Goal: Check status

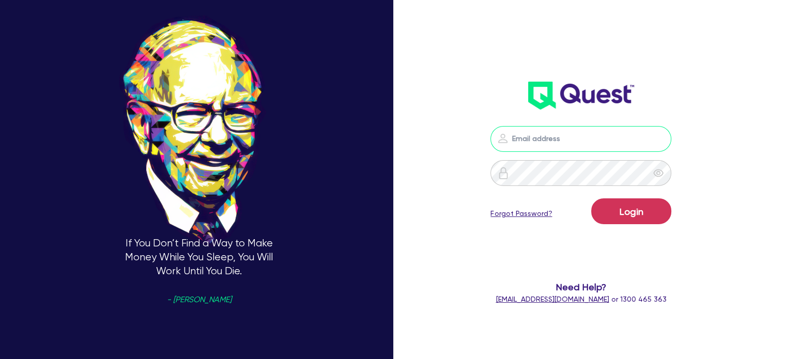
click at [527, 143] on input "email" at bounding box center [580, 139] width 181 height 26
type input "[EMAIL_ADDRESS][PERSON_NAME][DOMAIN_NAME]"
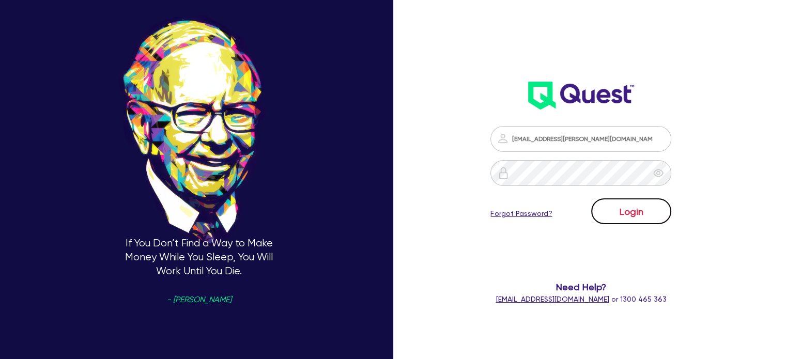
click at [605, 206] on button "Login" at bounding box center [631, 211] width 80 height 26
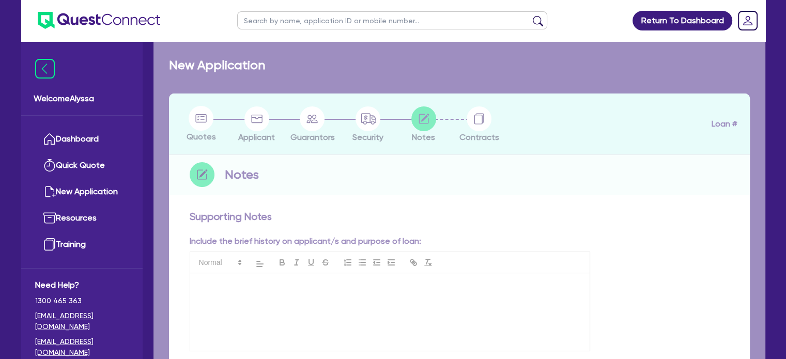
checkbox input "true"
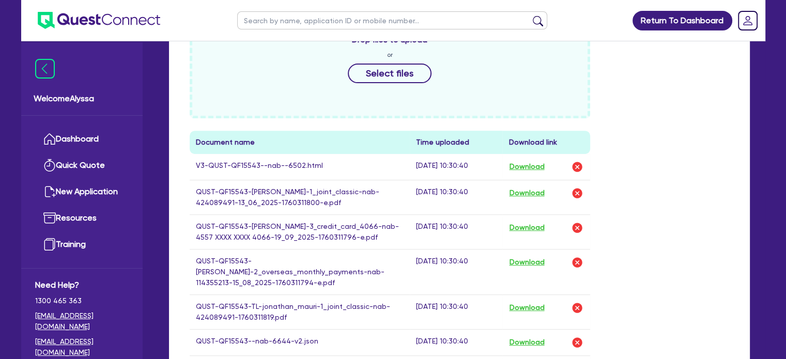
scroll to position [407, 0]
click at [529, 167] on button "Download" at bounding box center [526, 166] width 36 height 13
